Goal: Check status: Check status

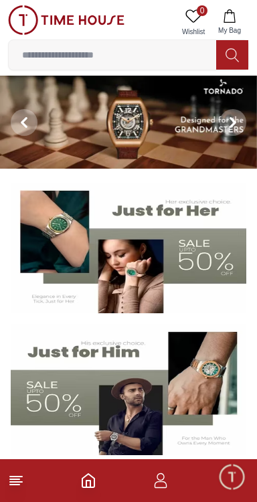
click at [234, 17] on icon "button" at bounding box center [229, 15] width 13 height 13
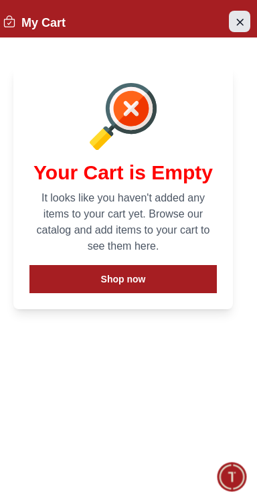
click at [240, 21] on icon "Close Account" at bounding box center [239, 21] width 11 height 17
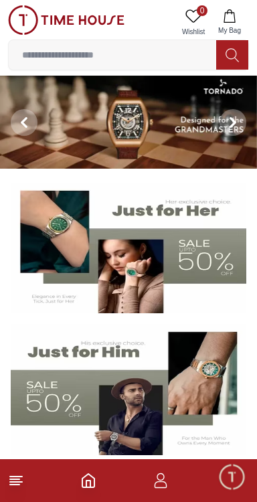
click at [165, 486] on icon "button" at bounding box center [161, 480] width 16 height 16
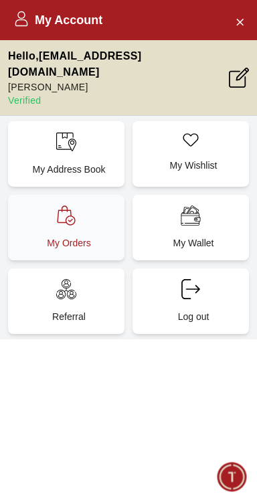
click at [70, 236] on p "My Orders" at bounding box center [69, 242] width 100 height 13
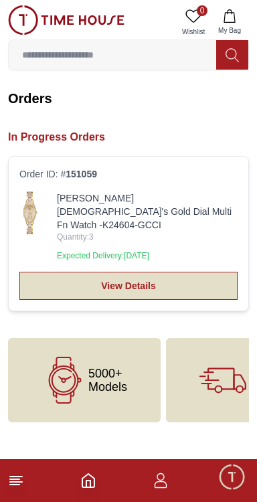
click at [148, 276] on link "View Details" at bounding box center [128, 286] width 218 height 28
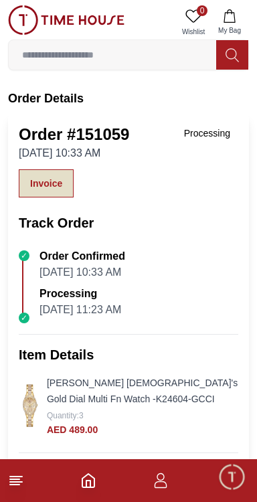
click at [33, 195] on link "Invoice" at bounding box center [46, 183] width 55 height 28
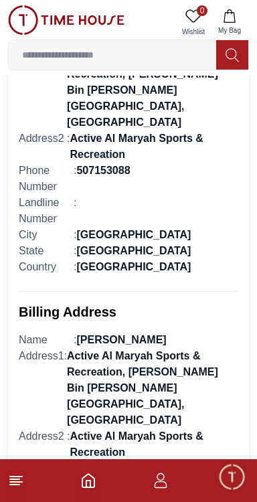
scroll to position [906, 0]
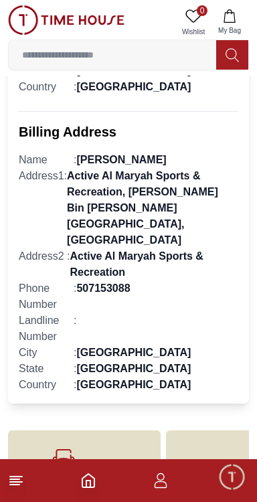
click at [226, 449] on icon at bounding box center [222, 472] width 47 height 47
click at [156, 446] on span "Free Shipping & Easy Return" at bounding box center [159, 473] width 47 height 54
click at [19, 501] on footer at bounding box center [128, 480] width 257 height 43
click at [13, 479] on line at bounding box center [14, 479] width 9 height 0
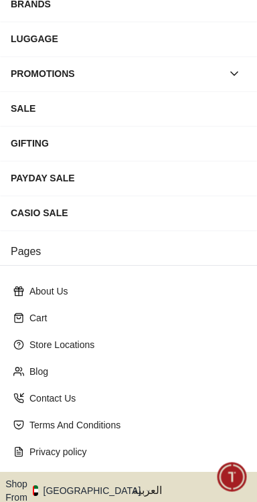
scroll to position [250, 0]
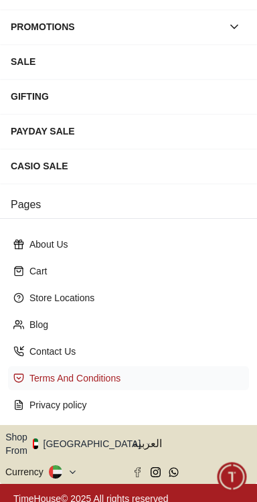
click at [29, 367] on div "Terms And Conditions" at bounding box center [128, 378] width 241 height 24
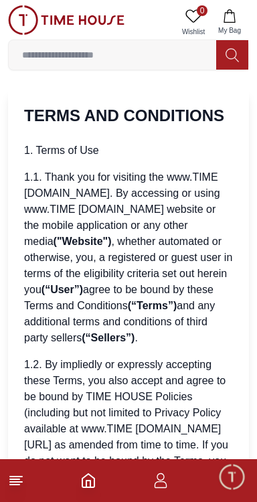
click at [14, 484] on line at bounding box center [14, 484] width 9 height 0
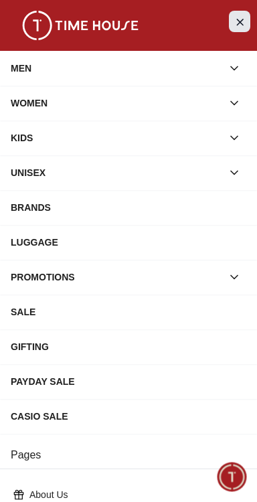
click at [244, 29] on icon "Close Menu" at bounding box center [239, 21] width 11 height 17
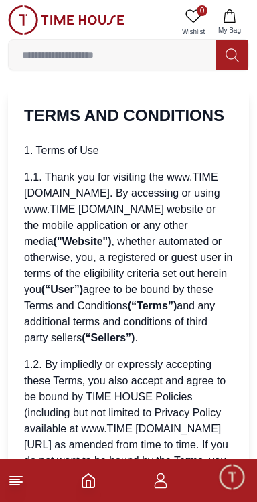
click at [230, 25] on span "My Bag" at bounding box center [229, 30] width 33 height 10
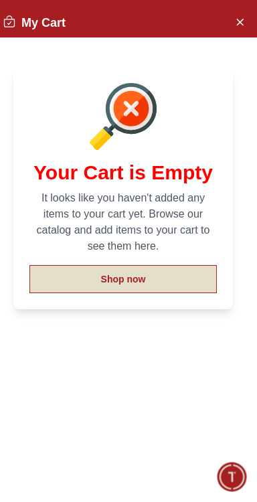
click at [55, 283] on button "Shop now" at bounding box center [122, 279] width 187 height 28
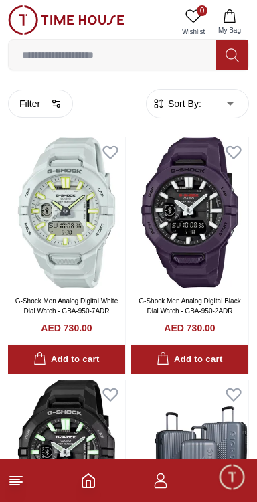
click at [17, 21] on img at bounding box center [66, 19] width 116 height 29
click at [25, 21] on img at bounding box center [66, 19] width 116 height 29
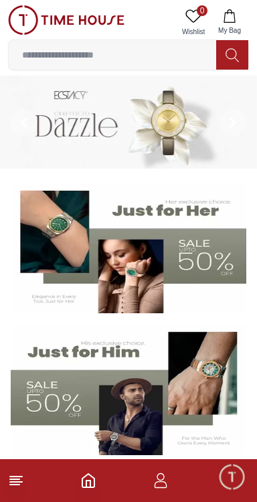
click at [165, 484] on icon "button" at bounding box center [161, 484] width 13 height 7
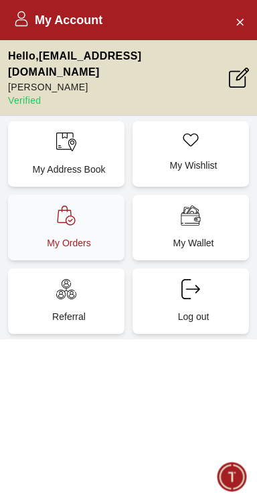
click at [52, 236] on p "My Orders" at bounding box center [69, 242] width 100 height 13
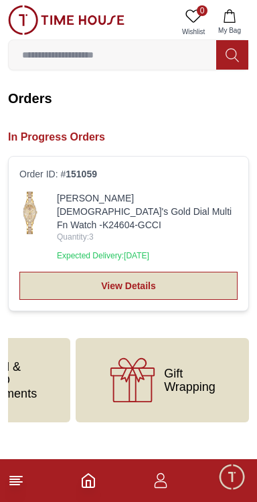
click at [57, 272] on link "View Details" at bounding box center [128, 286] width 218 height 28
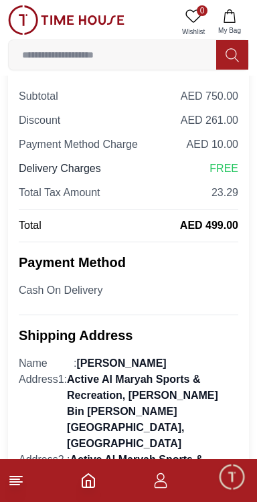
scroll to position [402, 0]
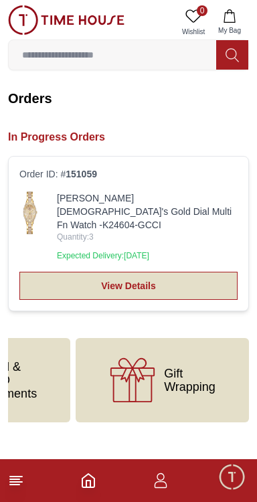
click at [187, 272] on link "View Details" at bounding box center [128, 286] width 218 height 28
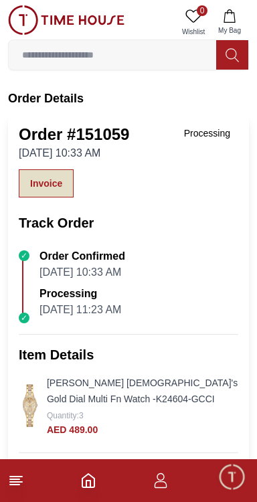
click at [48, 177] on link "Invoice" at bounding box center [46, 183] width 55 height 28
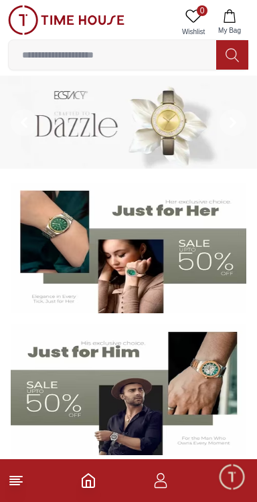
click at [166, 486] on icon "button" at bounding box center [161, 484] width 13 height 7
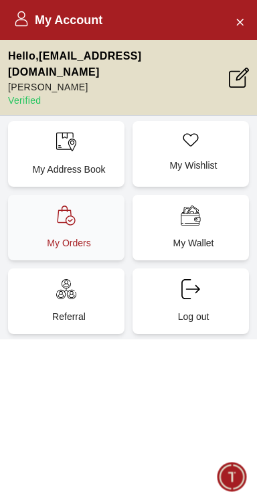
click at [70, 205] on icon at bounding box center [66, 215] width 18 height 20
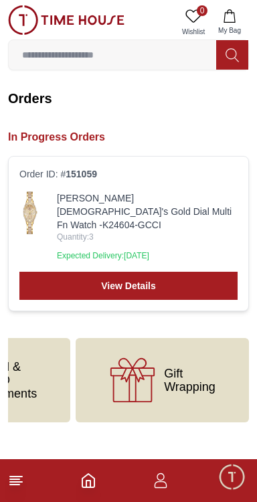
click at [219, 198] on link "[PERSON_NAME] [DEMOGRAPHIC_DATA]'s Gold Dial Multi Fn Watch -K24604-GCCI" at bounding box center [147, 211] width 181 height 40
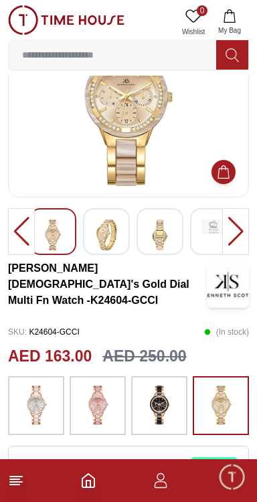
scroll to position [80, 0]
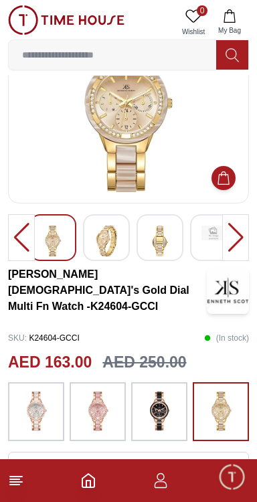
click at [104, 422] on img at bounding box center [97, 412] width 33 height 46
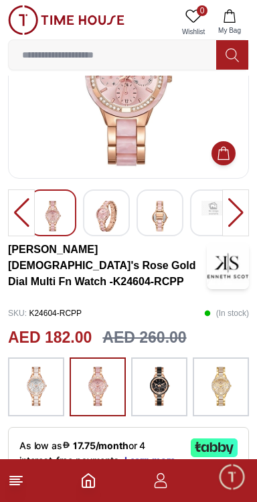
scroll to position [104, 0]
click at [50, 410] on div at bounding box center [36, 386] width 56 height 59
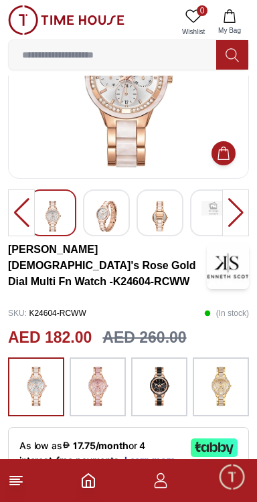
click at [230, 385] on img at bounding box center [220, 387] width 33 height 46
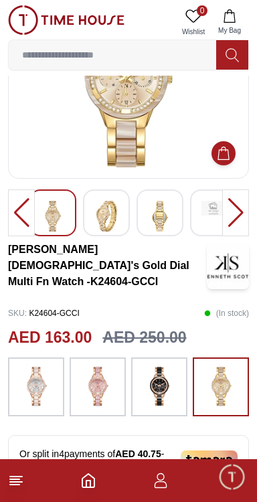
click at [162, 391] on img at bounding box center [159, 387] width 33 height 46
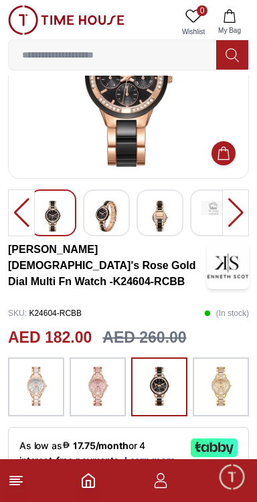
click at [230, 391] on img at bounding box center [220, 387] width 33 height 46
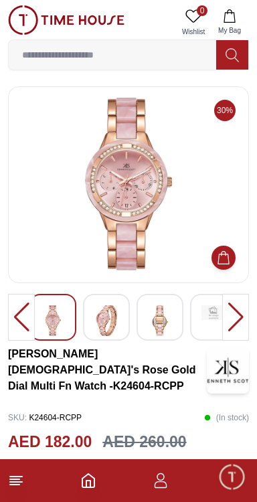
click at [162, 331] on img at bounding box center [160, 320] width 24 height 31
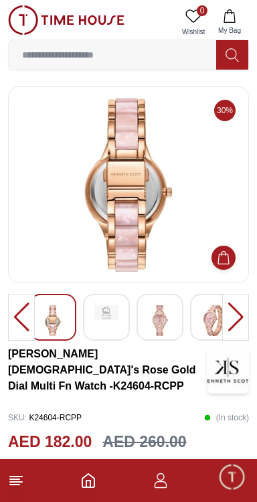
click at [241, 318] on div at bounding box center [235, 317] width 27 height 47
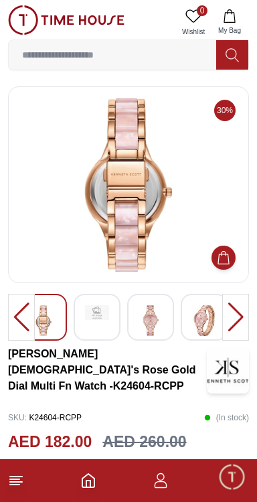
click at [246, 310] on div at bounding box center [235, 317] width 27 height 47
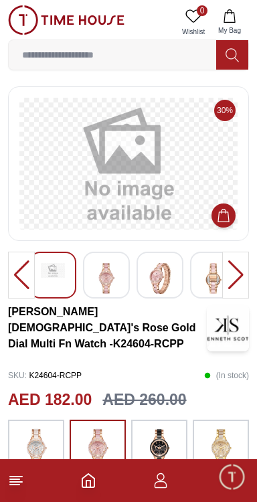
click at [232, 438] on img at bounding box center [220, 449] width 33 height 46
